Goal: Task Accomplishment & Management: Manage account settings

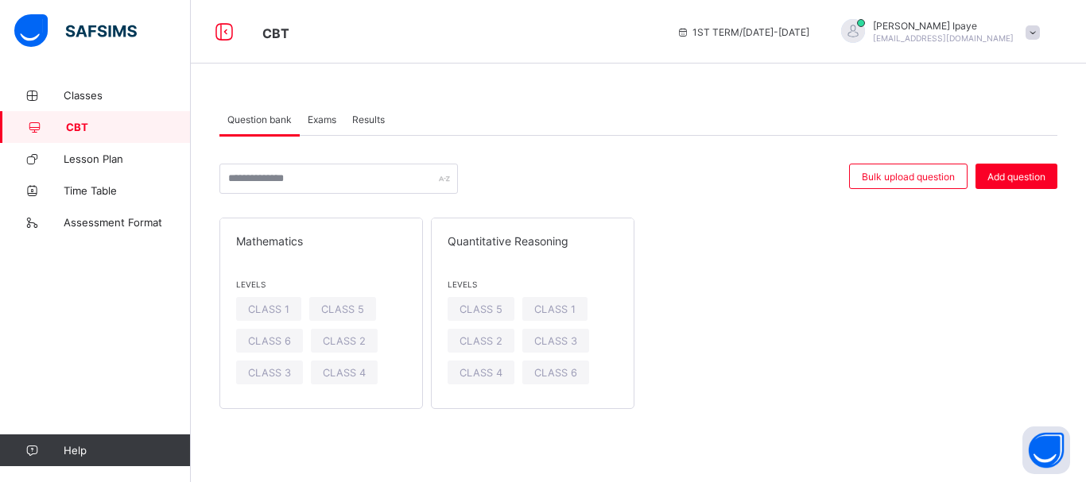
click at [324, 118] on span "Exams" at bounding box center [322, 120] width 29 height 12
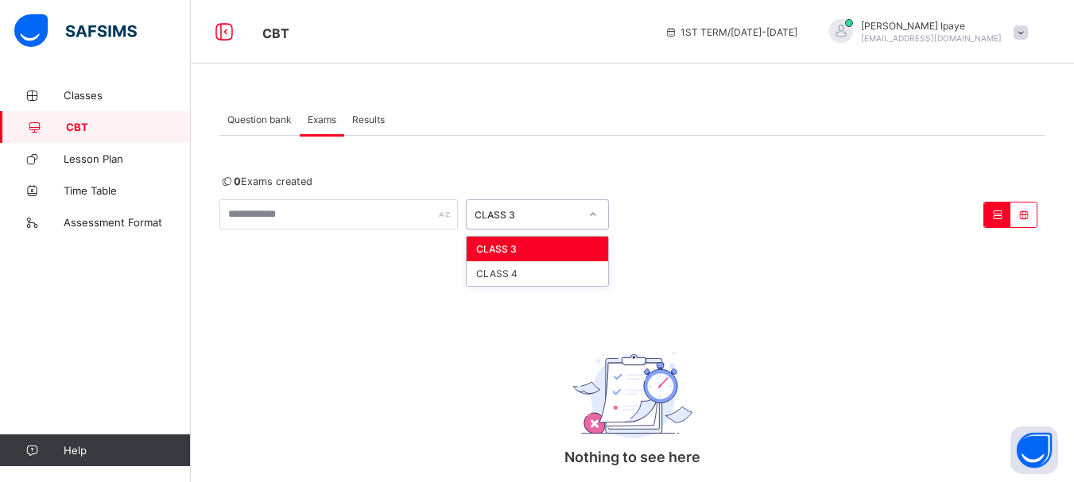
click at [595, 214] on icon at bounding box center [594, 214] width 6 height 3
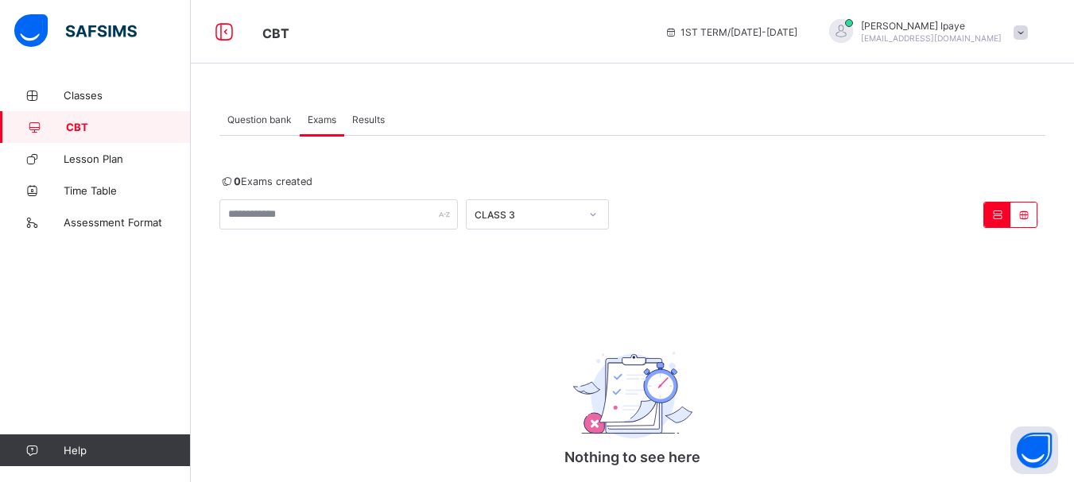
click at [370, 119] on span "Results" at bounding box center [368, 120] width 33 height 12
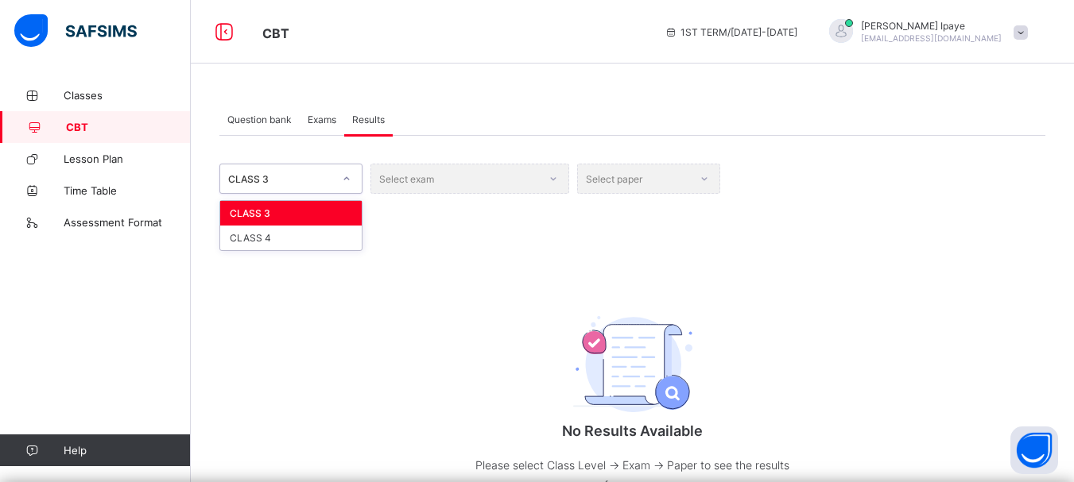
click at [332, 181] on div at bounding box center [346, 179] width 30 height 29
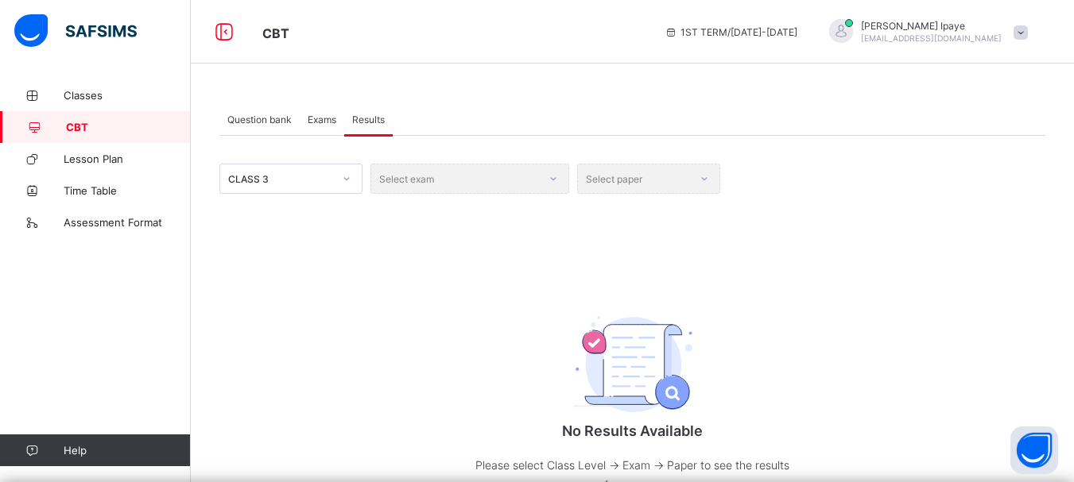
click at [318, 122] on span "Exams" at bounding box center [322, 120] width 29 height 12
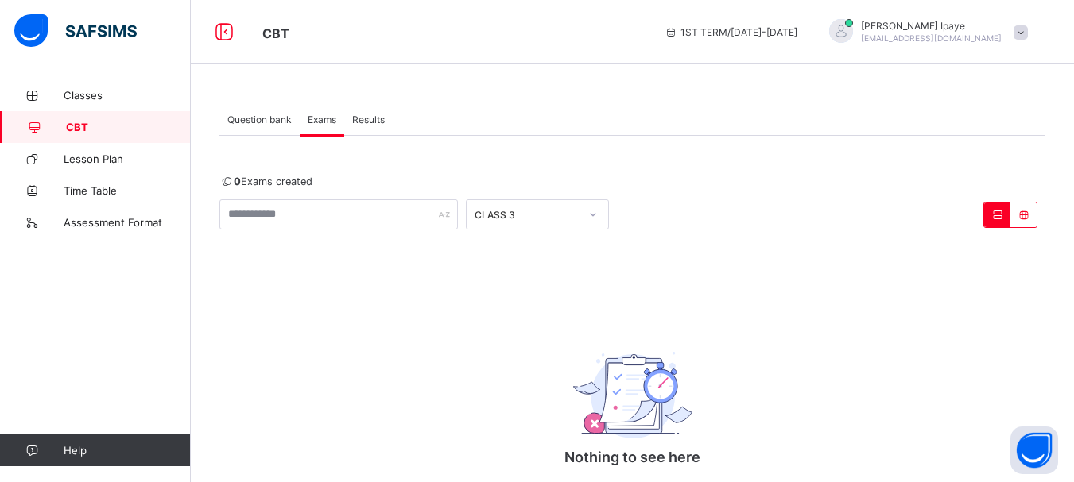
click at [249, 118] on span "Question bank" at bounding box center [259, 120] width 64 height 12
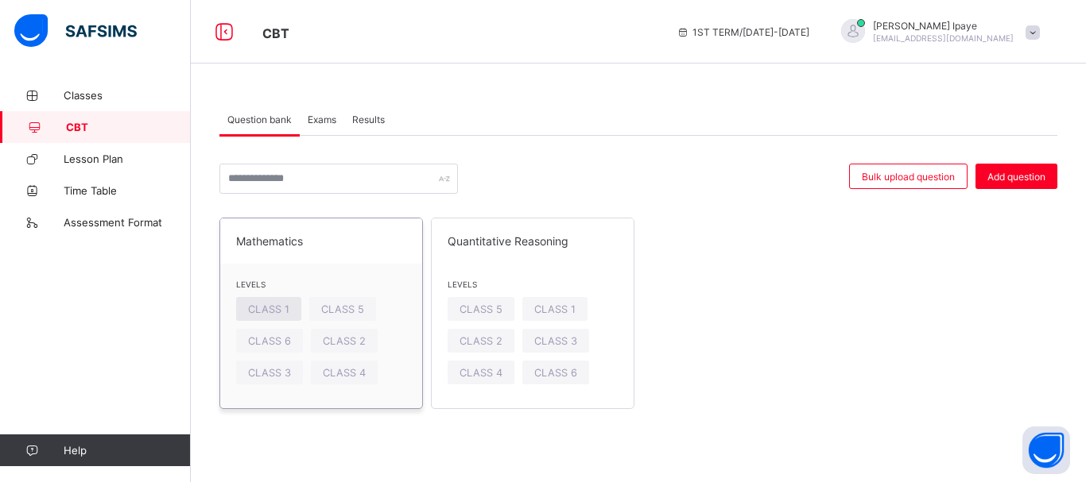
click at [265, 309] on span "CLASS 1" at bounding box center [268, 310] width 41 height 12
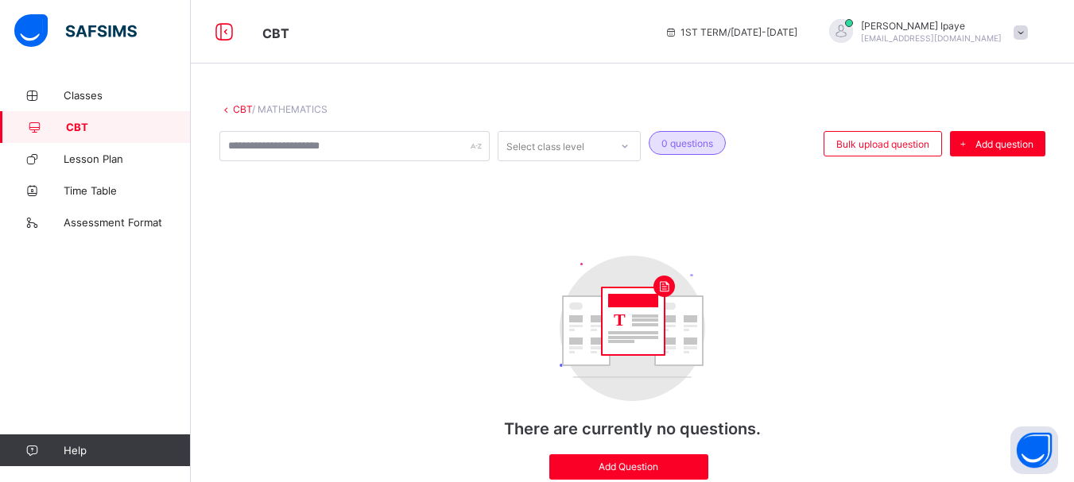
click at [227, 110] on icon at bounding box center [226, 109] width 14 height 12
click at [234, 109] on link "CBT" at bounding box center [242, 109] width 19 height 12
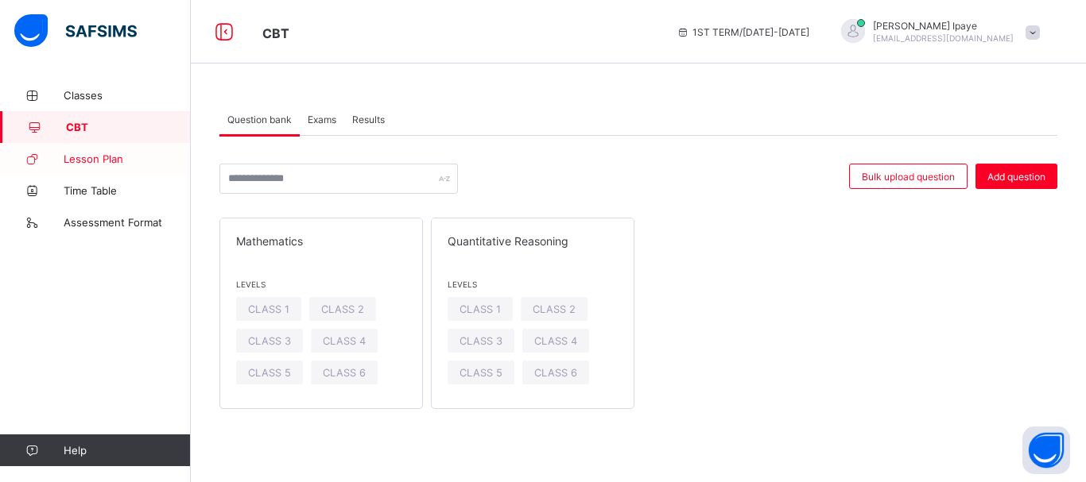
click at [115, 156] on span "Lesson Plan" at bounding box center [127, 159] width 127 height 13
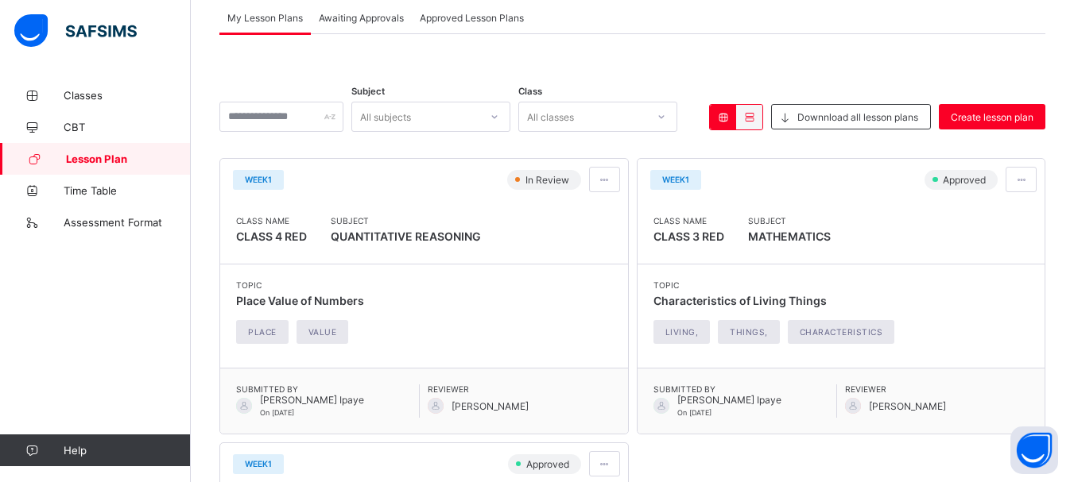
scroll to position [64, 0]
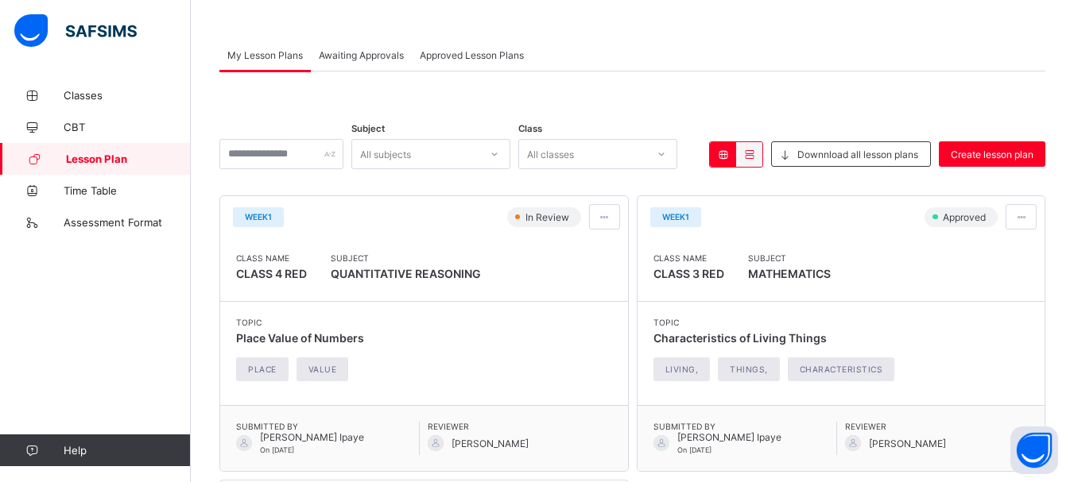
click at [497, 53] on span "Approved Lesson Plans" at bounding box center [472, 55] width 104 height 12
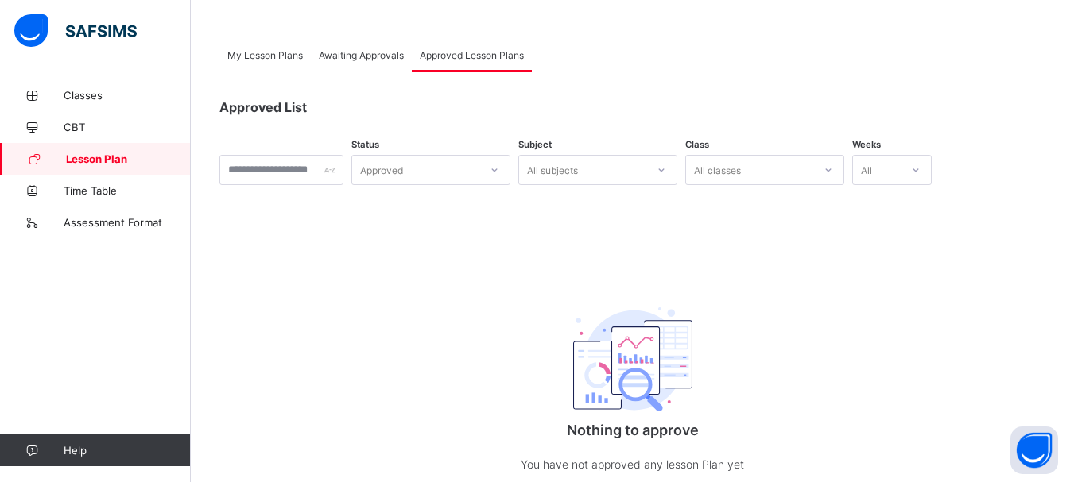
click at [381, 55] on span "Awaiting Approvals" at bounding box center [361, 55] width 85 height 12
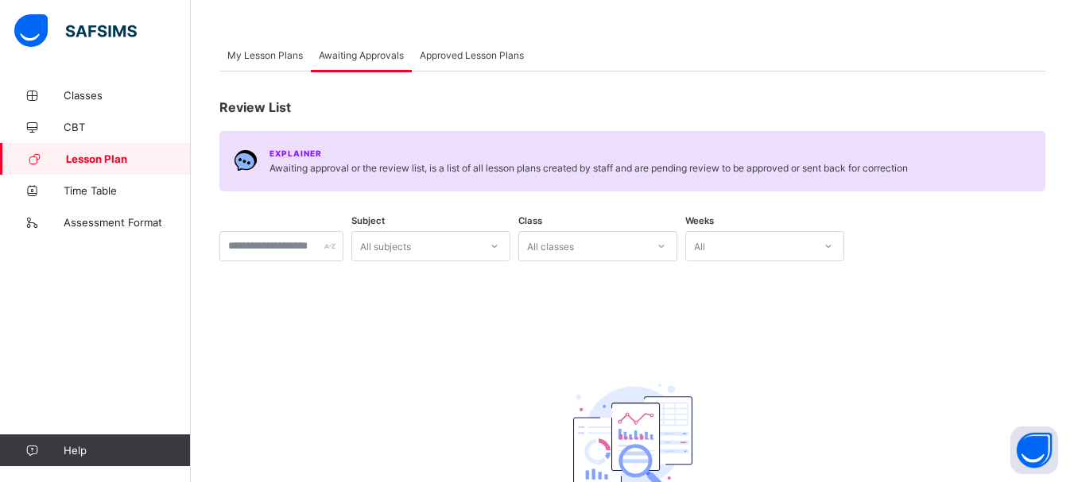
click at [271, 55] on span "My Lesson Plans" at bounding box center [265, 55] width 76 height 12
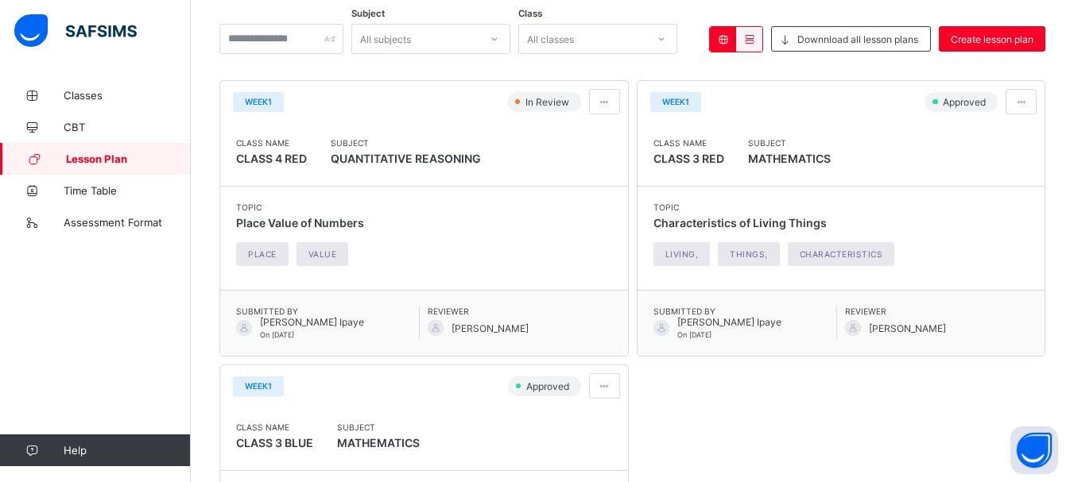
scroll to position [185, 0]
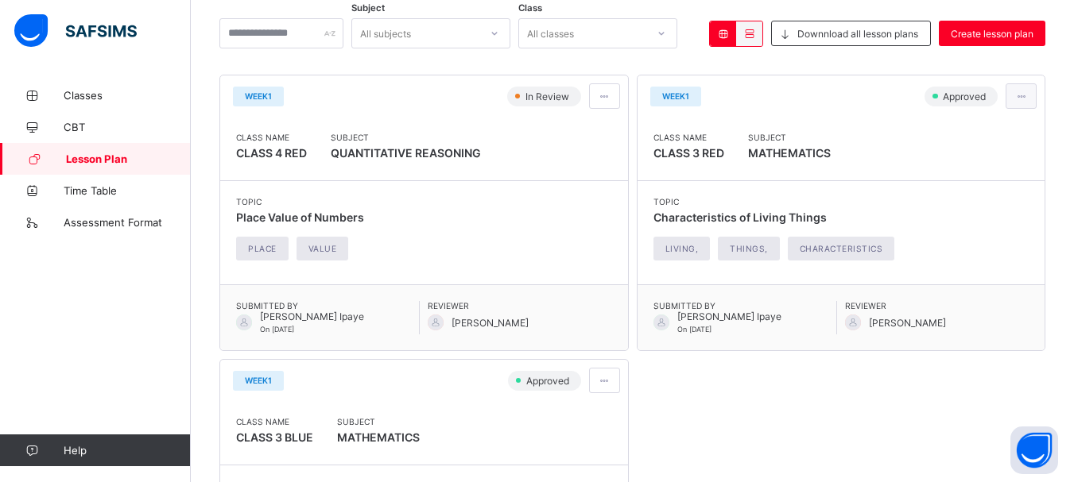
click at [1026, 98] on span at bounding box center [1021, 97] width 14 height 12
click at [607, 99] on span at bounding box center [605, 97] width 14 height 12
click at [606, 378] on span at bounding box center [605, 381] width 14 height 12
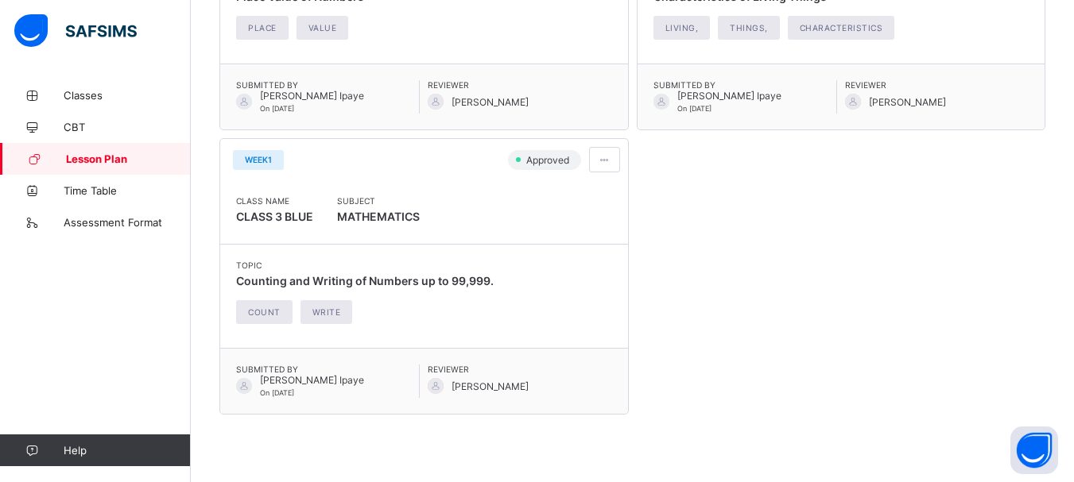
scroll to position [445, 0]
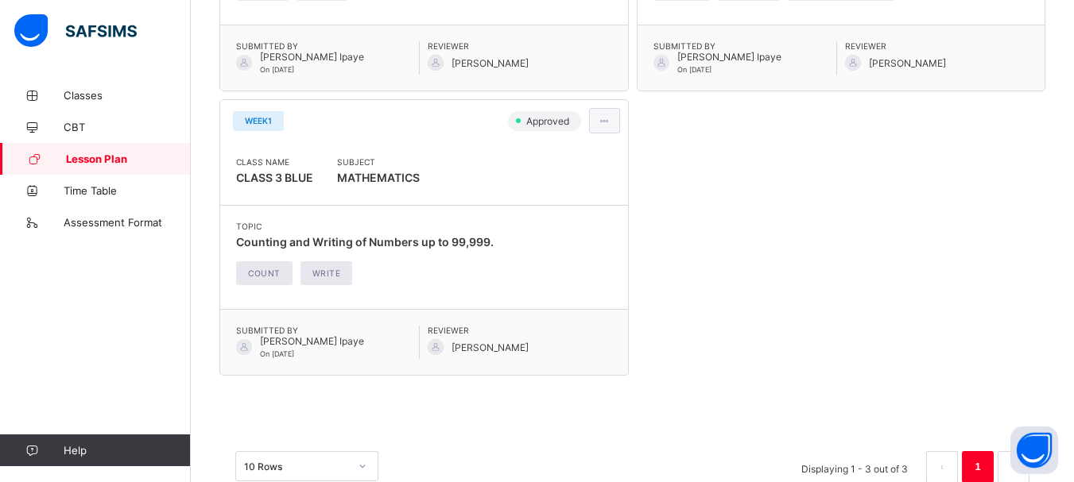
click at [605, 119] on span at bounding box center [605, 121] width 14 height 12
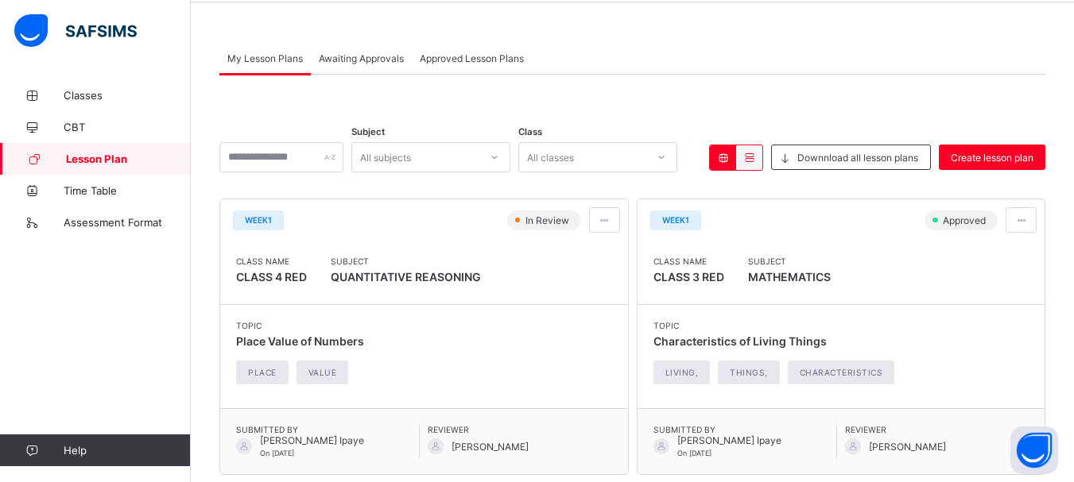
scroll to position [54, 0]
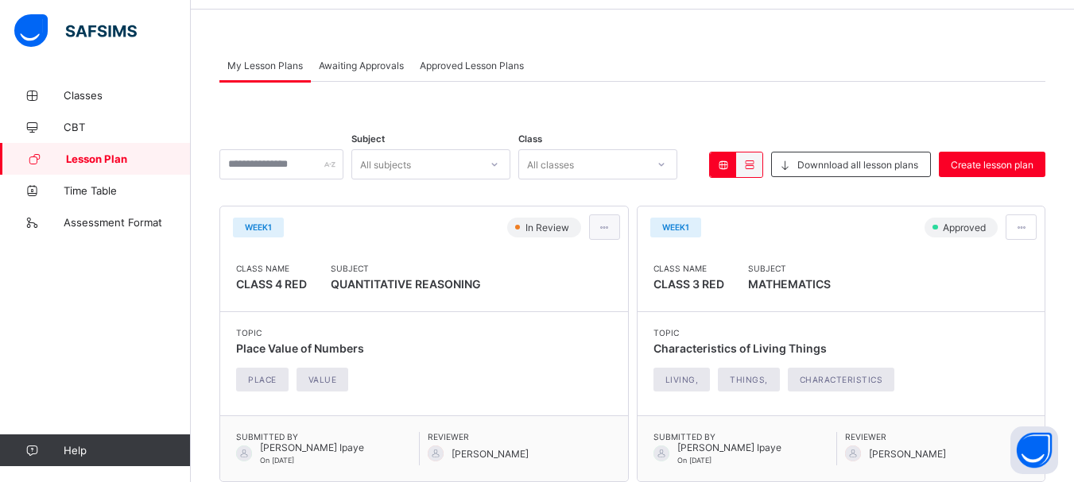
click at [602, 233] on div at bounding box center [604, 227] width 31 height 25
click at [1028, 226] on span at bounding box center [1021, 228] width 14 height 12
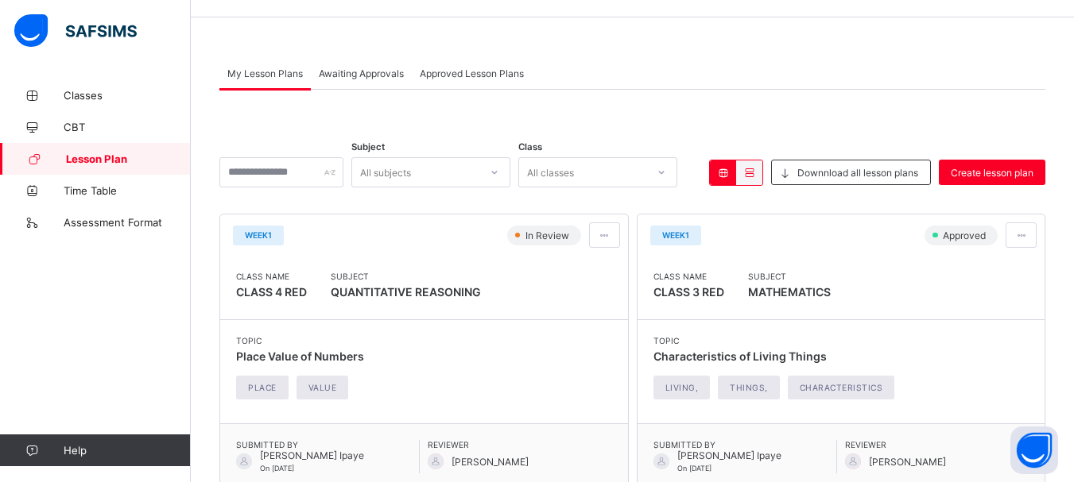
scroll to position [48, 0]
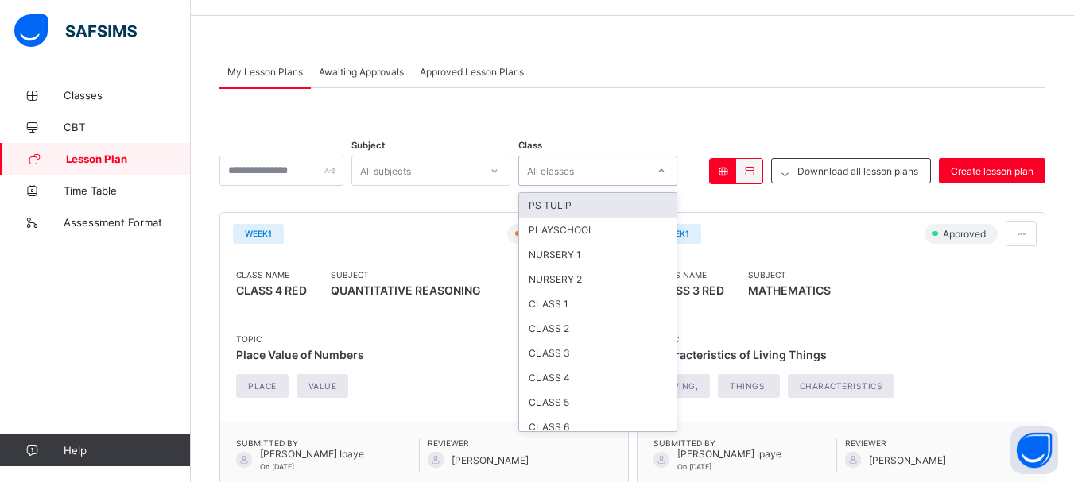
click at [666, 169] on icon at bounding box center [662, 171] width 10 height 16
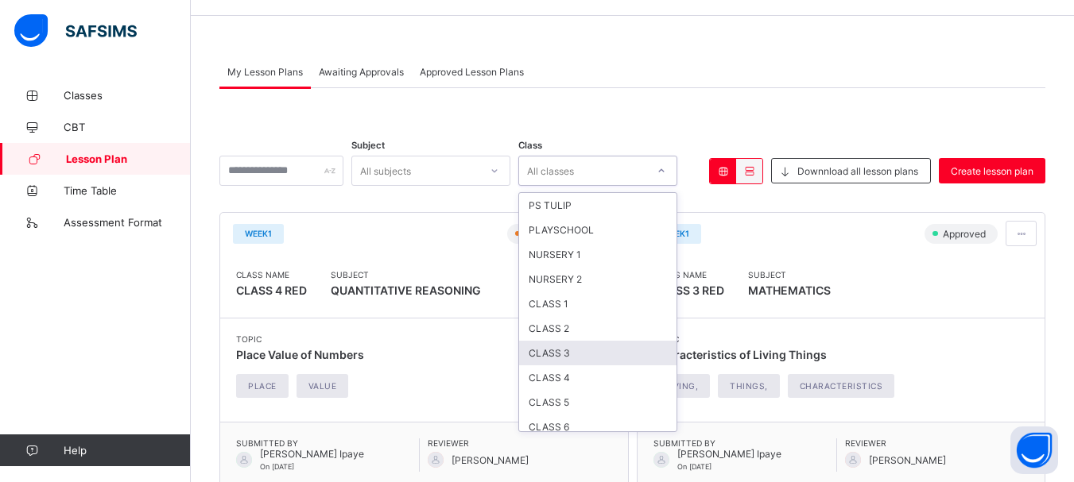
click at [591, 355] on div "CLASS 3" at bounding box center [597, 353] width 157 height 25
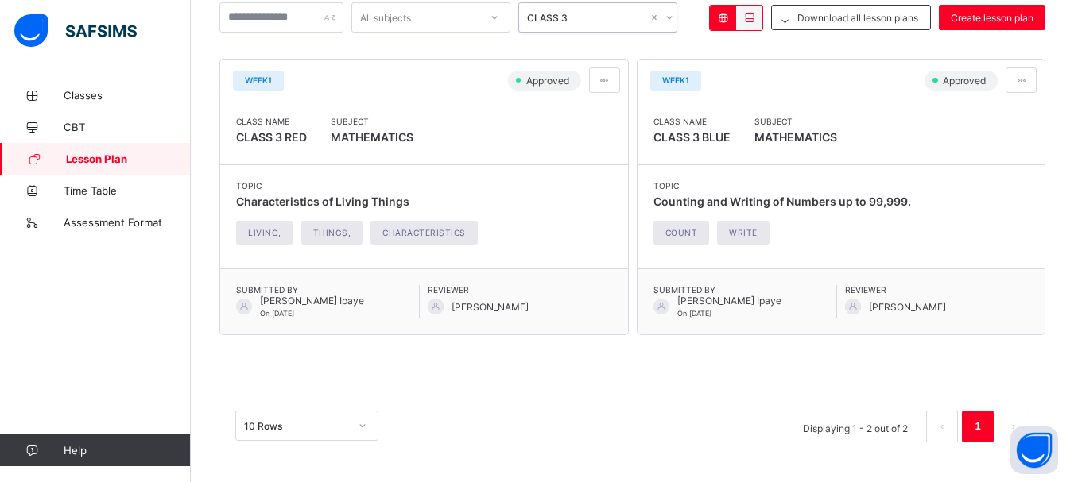
scroll to position [192, 0]
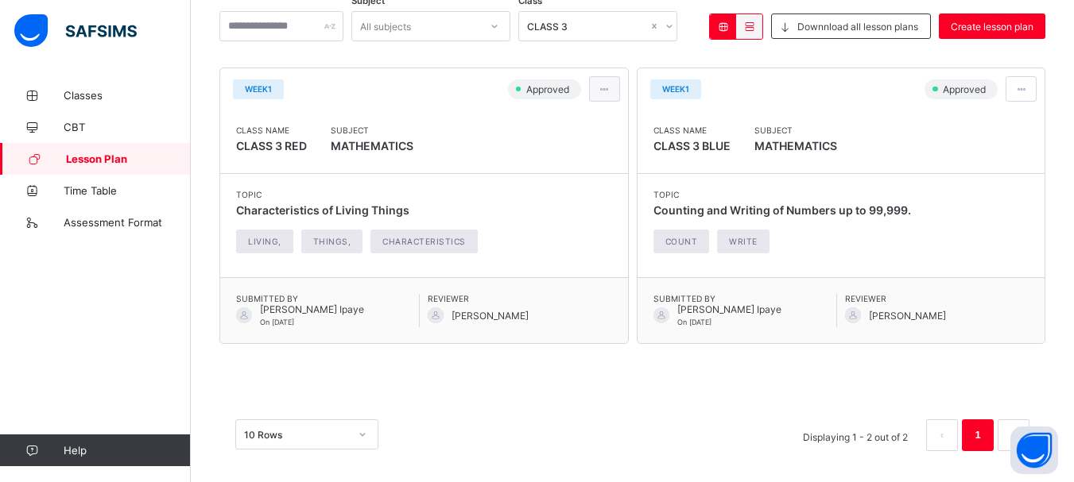
click at [606, 87] on span at bounding box center [605, 89] width 14 height 12
click at [1028, 87] on span at bounding box center [1021, 89] width 14 height 12
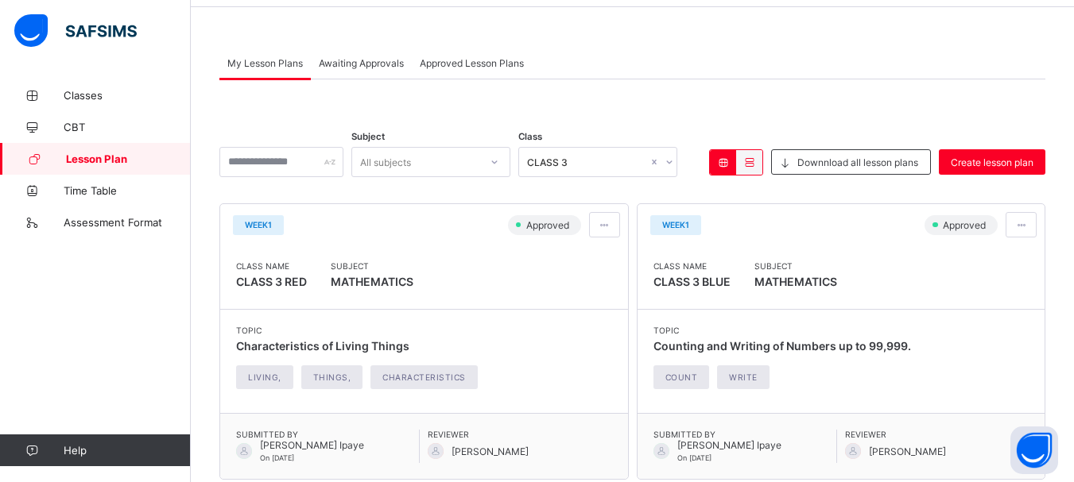
scroll to position [48, 0]
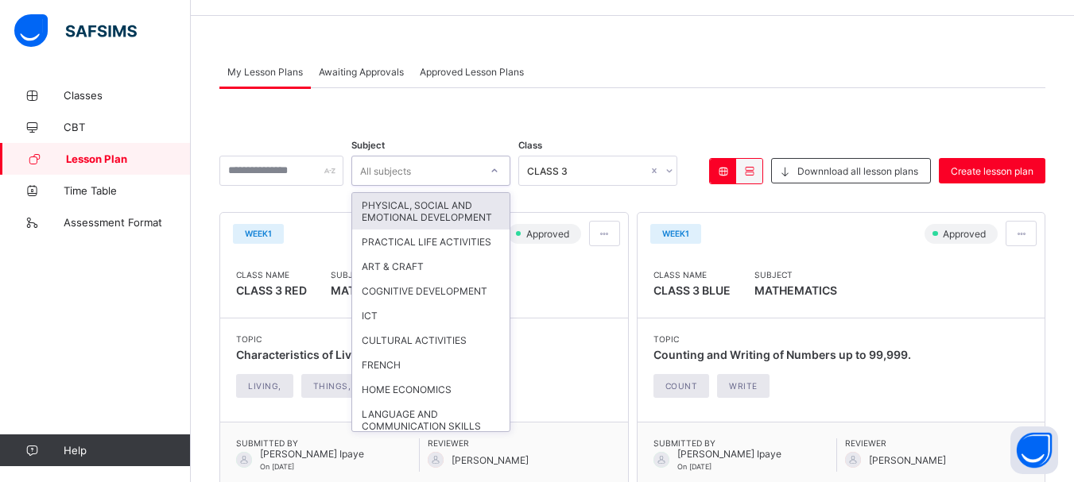
click at [479, 175] on div "All subjects" at bounding box center [415, 171] width 127 height 22
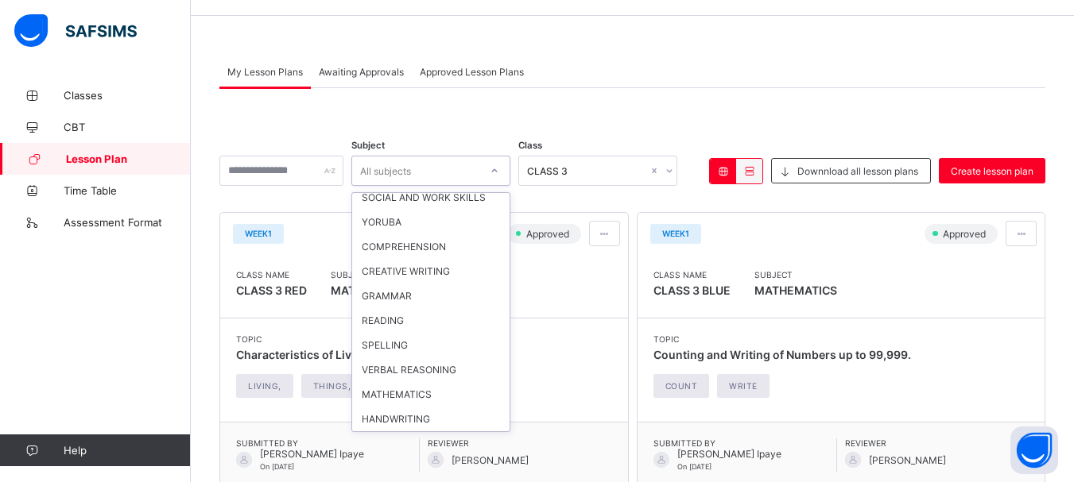
scroll to position [1222, 0]
click at [439, 388] on div "MATHEMATICS" at bounding box center [430, 394] width 157 height 25
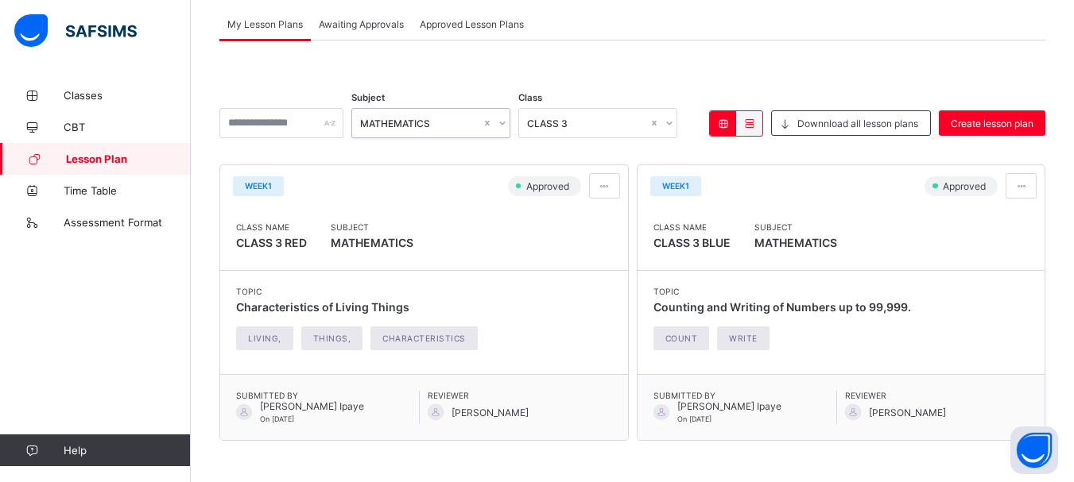
scroll to position [102, 0]
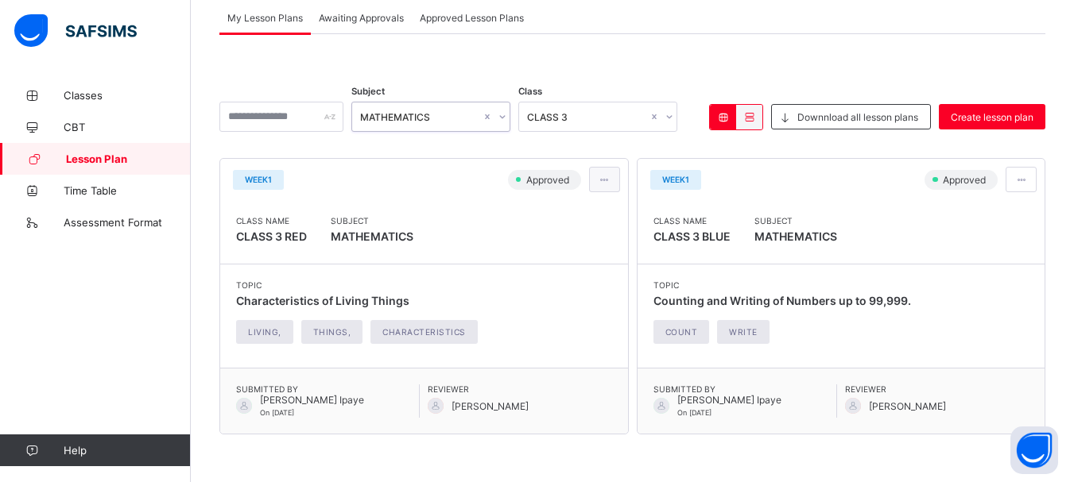
click at [611, 180] on span at bounding box center [605, 180] width 14 height 12
click at [1027, 175] on span at bounding box center [1021, 180] width 14 height 12
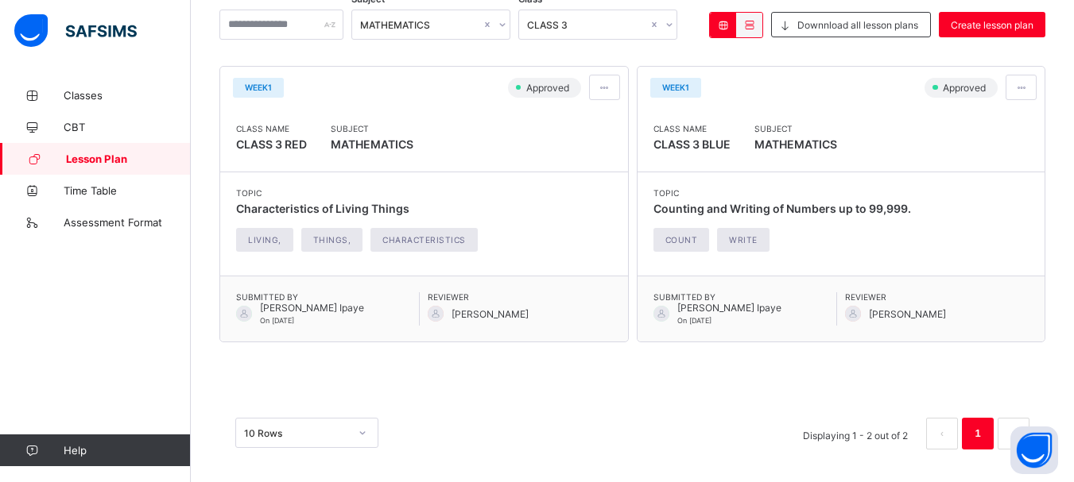
scroll to position [201, 0]
